Goal: Use online tool/utility: Utilize a website feature to perform a specific function

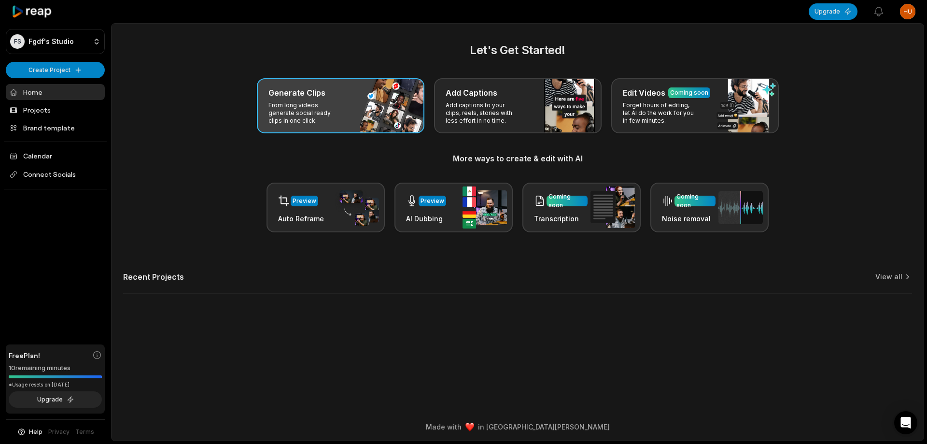
click at [335, 102] on p "From long videos generate social ready clips in one click." at bounding box center [306, 112] width 75 height 23
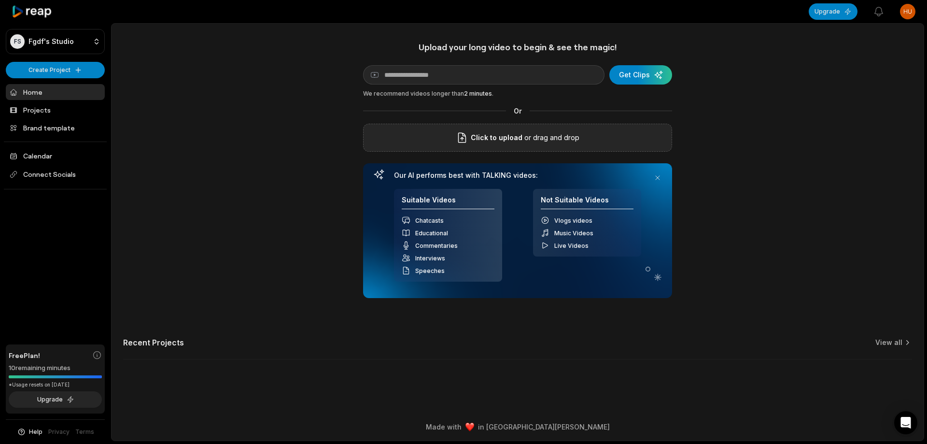
click at [540, 139] on p "or drag and drop" at bounding box center [551, 138] width 57 height 12
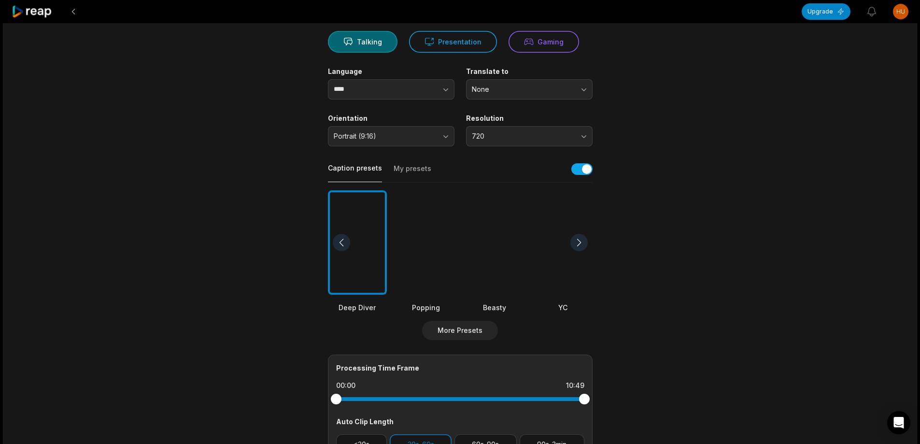
scroll to position [256, 0]
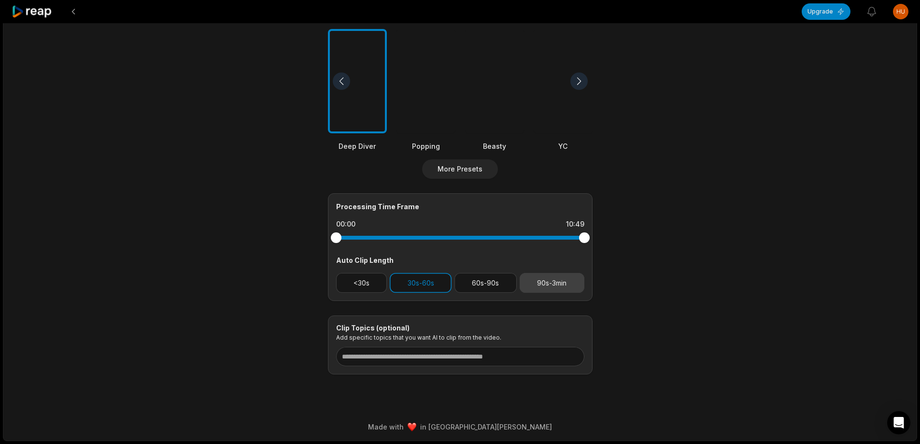
click at [560, 282] on button "90s-3min" at bounding box center [552, 283] width 65 height 20
click at [435, 285] on button "30s-60s" at bounding box center [421, 283] width 62 height 20
drag, startPoint x: 584, startPoint y: 240, endPoint x: 565, endPoint y: 238, distance: 19.4
click at [565, 238] on div at bounding box center [565, 237] width 11 height 11
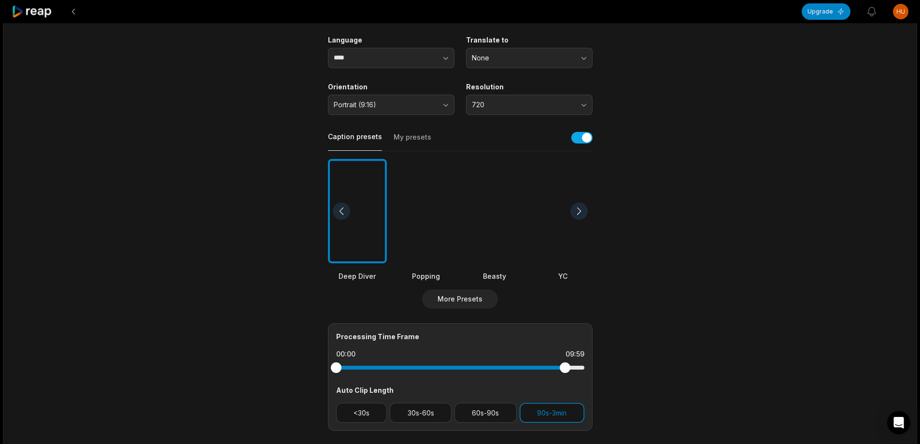
scroll to position [112, 0]
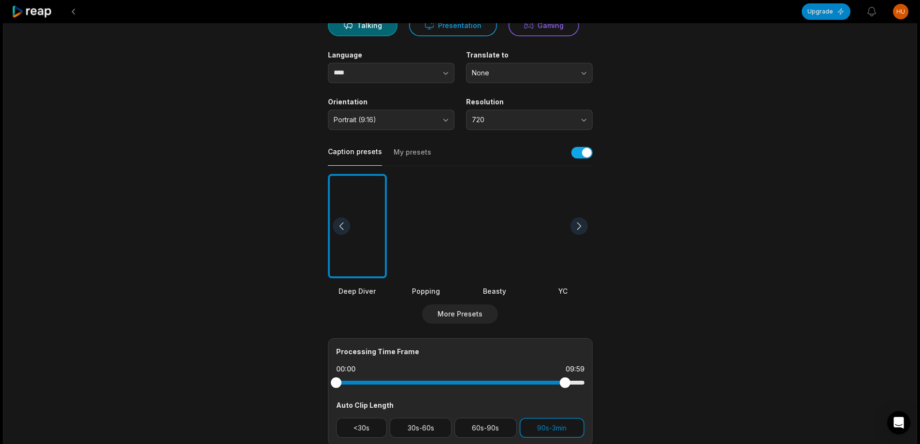
click at [503, 237] on div at bounding box center [494, 226] width 59 height 105
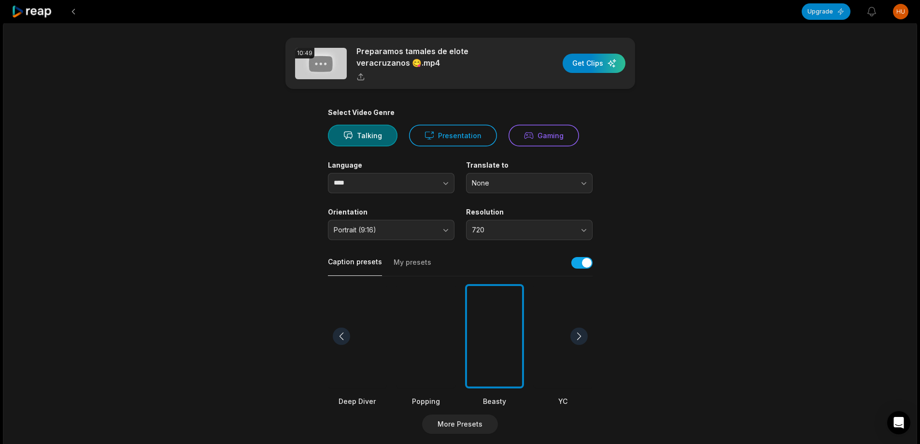
scroll to position [0, 0]
click at [593, 70] on div "button" at bounding box center [594, 64] width 63 height 19
